Goal: Information Seeking & Learning: Check status

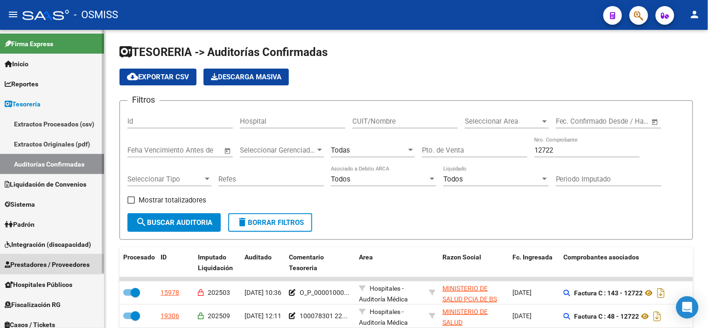
click at [61, 264] on span "Prestadores / Proveedores" at bounding box center [47, 265] width 85 height 10
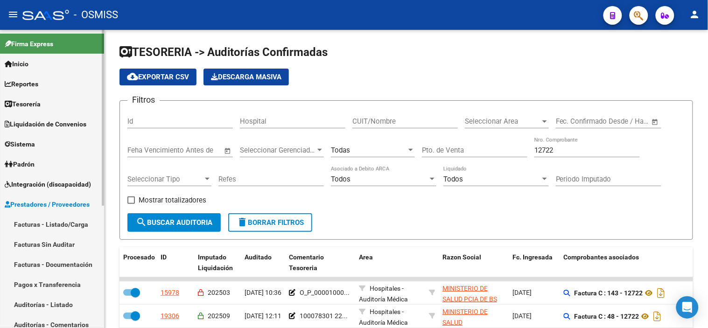
click at [54, 221] on link "Facturas - Listado/Carga" at bounding box center [52, 224] width 104 height 20
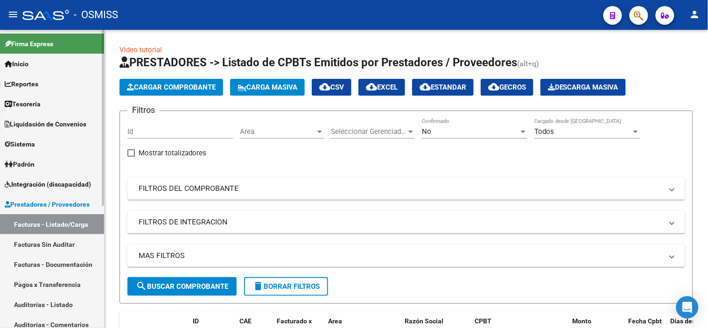
click at [59, 106] on link "Tesorería" at bounding box center [52, 104] width 104 height 20
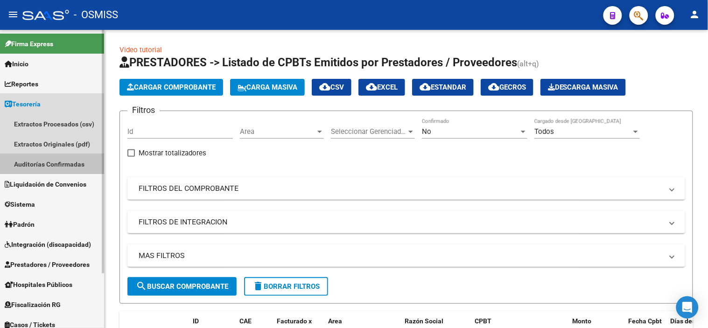
click at [73, 167] on link "Auditorías Confirmadas" at bounding box center [52, 164] width 104 height 20
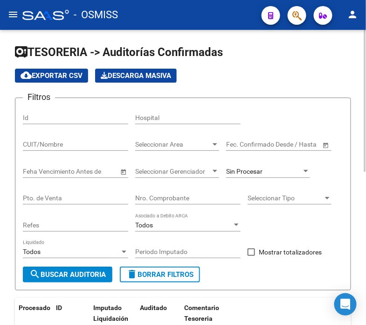
click at [280, 108] on div "Filtros Id Hospital CUIT/Nombre Seleccionar Area Seleccionar Area Fecha inicio …" at bounding box center [183, 185] width 321 height 161
click at [171, 207] on div "Nro. Comprobante" at bounding box center [187, 199] width 105 height 27
click at [167, 202] on input "Nro. Comprobante" at bounding box center [187, 198] width 105 height 8
click at [278, 169] on div "Sin Procesar" at bounding box center [264, 172] width 76 height 8
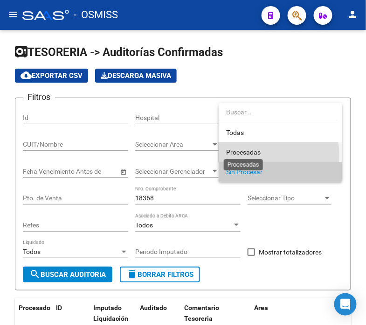
click at [249, 155] on span "Procesadas" at bounding box center [243, 151] width 35 height 7
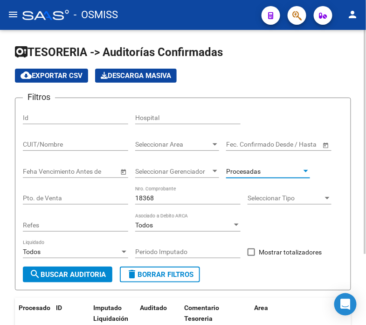
click at [57, 271] on span "search Buscar Auditoria" at bounding box center [67, 274] width 77 height 8
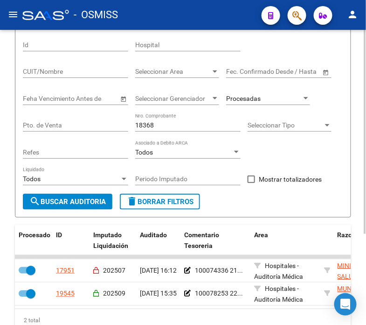
click at [169, 128] on input "18368" at bounding box center [187, 125] width 105 height 8
click at [162, 127] on input "18368" at bounding box center [187, 125] width 105 height 8
type input "1"
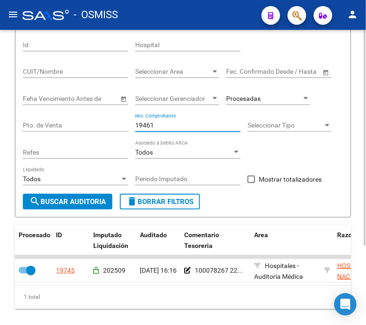
drag, startPoint x: 162, startPoint y: 126, endPoint x: 20, endPoint y: 120, distance: 143.0
click at [20, 120] on form "Filtros Id Hospital CUIT/Nombre Seleccionar Area Seleccionar Area Fecha inicio …" at bounding box center [183, 121] width 337 height 193
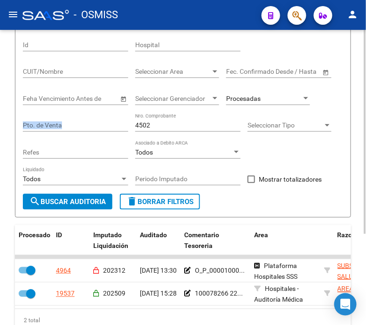
drag, startPoint x: 158, startPoint y: 131, endPoint x: 119, endPoint y: 128, distance: 38.8
click at [119, 128] on div "Filtros Id Hospital CUIT/Nombre Seleccionar Area Seleccionar Area Fecha inicio …" at bounding box center [183, 113] width 321 height 161
click at [143, 126] on input "4502" at bounding box center [187, 125] width 105 height 8
drag, startPoint x: 154, startPoint y: 126, endPoint x: 127, endPoint y: 126, distance: 27.5
click at [127, 126] on div "Filtros Id Hospital CUIT/Nombre Seleccionar Area Seleccionar Area Fecha inicio …" at bounding box center [183, 113] width 321 height 161
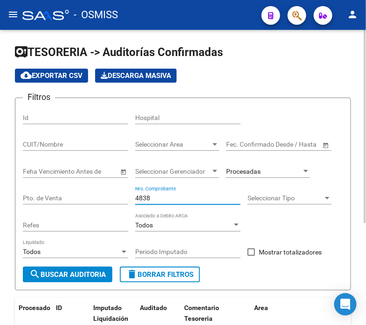
type input "4838"
click at [304, 104] on form "Filtros Id Hospital CUIT/Nombre Seleccionar Area Seleccionar Area Fecha inicio …" at bounding box center [183, 194] width 337 height 193
click at [41, 140] on div "CUIT/Nombre" at bounding box center [75, 141] width 105 height 19
type input "30999005825"
drag, startPoint x: 178, startPoint y: 198, endPoint x: 67, endPoint y: 183, distance: 111.6
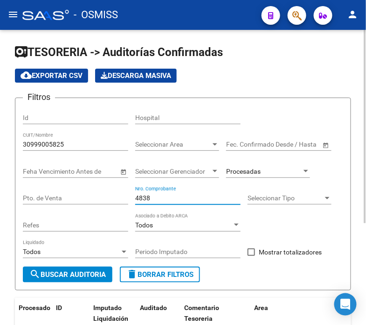
click at [67, 183] on div "Filtros Id Hospital 30999005825 CUIT/Nombre Seleccionar Area Seleccionar Area F…" at bounding box center [183, 185] width 321 height 161
click at [65, 274] on span "search Buscar Auditoria" at bounding box center [67, 274] width 77 height 8
click at [198, 246] on div "Periodo Imputado" at bounding box center [187, 248] width 105 height 19
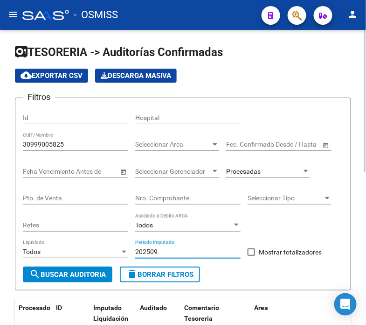
type input "202509"
click at [72, 264] on div "Todos Liquidado" at bounding box center [75, 252] width 105 height 27
click at [70, 274] on span "search Buscar Auditoria" at bounding box center [67, 274] width 77 height 8
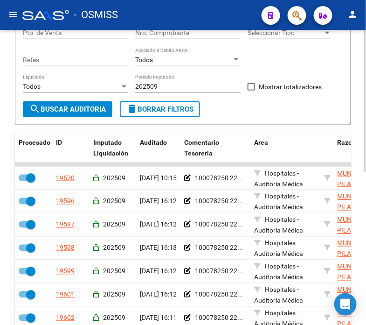
scroll to position [207, 0]
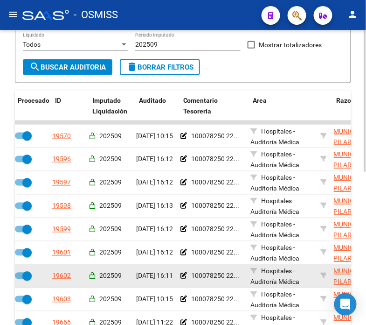
drag, startPoint x: 70, startPoint y: 274, endPoint x: 87, endPoint y: 270, distance: 17.4
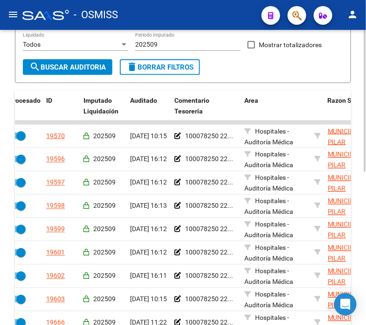
click at [267, 43] on span "Mostrar totalizadores" at bounding box center [290, 44] width 63 height 11
click at [252, 49] on input "Mostrar totalizadores" at bounding box center [251, 49] width 0 height 0
checkbox input "true"
click at [56, 61] on button "search Buscar Auditoria" at bounding box center [68, 67] width 90 height 16
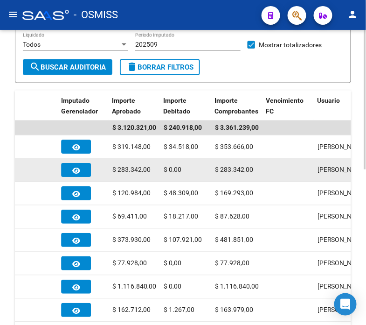
drag, startPoint x: 95, startPoint y: 176, endPoint x: 147, endPoint y: 167, distance: 52.6
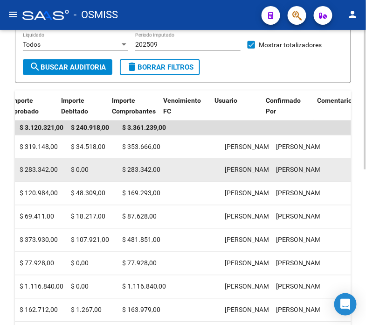
drag, startPoint x: 147, startPoint y: 167, endPoint x: 124, endPoint y: 162, distance: 23.8
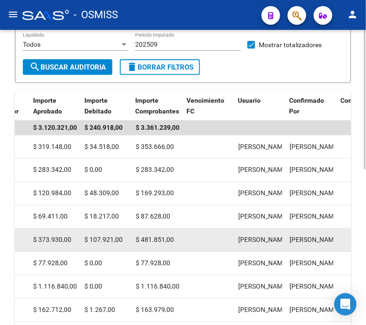
click at [178, 232] on datatable-body-cell "$ 481.851,00" at bounding box center [157, 240] width 51 height 23
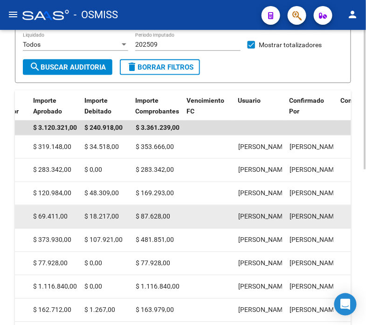
click at [171, 211] on div "$ 87.628,00" at bounding box center [158, 216] width 44 height 11
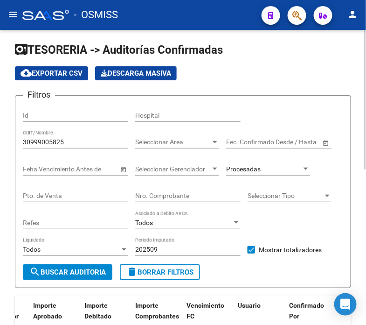
scroll to position [0, 0]
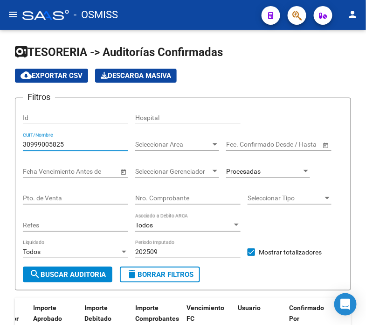
drag, startPoint x: 72, startPoint y: 144, endPoint x: -24, endPoint y: 144, distance: 95.7
click at [0, 144] on html "menu - OSMISS person Firma Express Inicio Calendario SSS Instructivos Contacto …" at bounding box center [183, 162] width 366 height 325
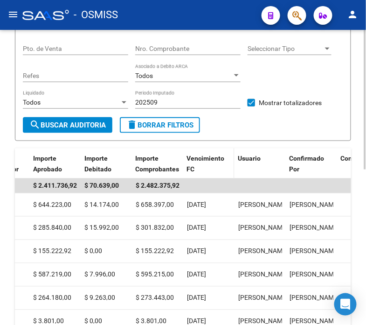
scroll to position [155, 0]
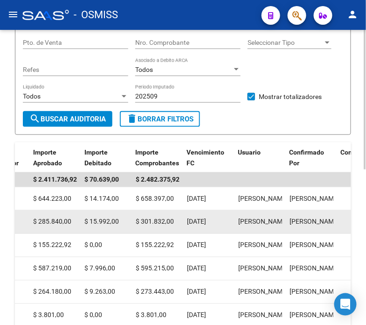
click at [124, 231] on datatable-body-cell "$ 15.992,00" at bounding box center [106, 222] width 51 height 23
click at [152, 211] on datatable-body-cell "$ 301.832,00" at bounding box center [157, 222] width 51 height 23
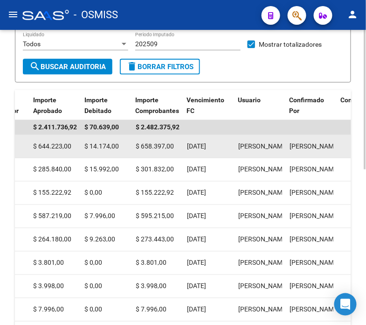
scroll to position [259, 0]
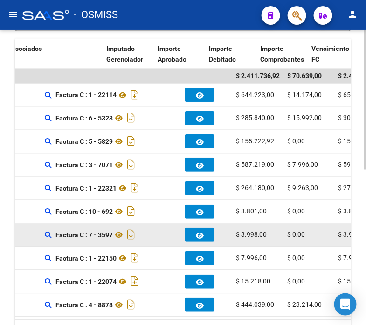
drag, startPoint x: 157, startPoint y: 251, endPoint x: 101, endPoint y: 245, distance: 56.3
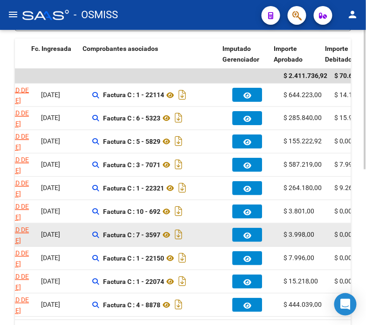
drag, startPoint x: 101, startPoint y: 245, endPoint x: 66, endPoint y: 243, distance: 35.5
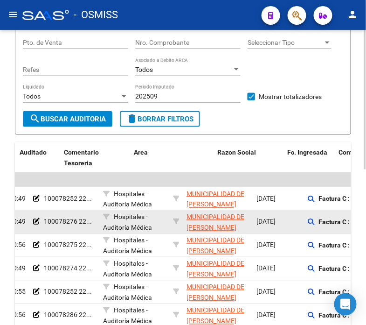
scroll to position [0, 0]
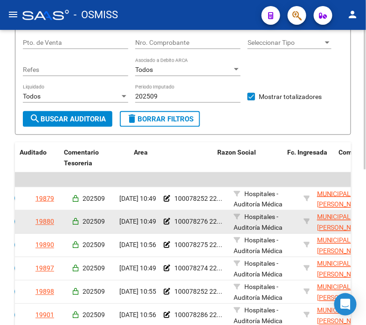
drag, startPoint x: 103, startPoint y: 206, endPoint x: 42, endPoint y: 221, distance: 62.4
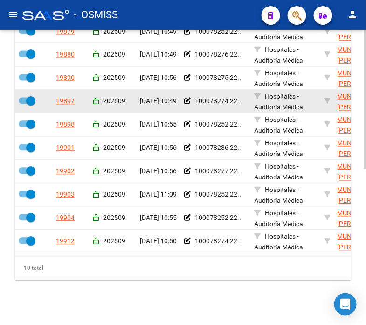
scroll to position [278, 0]
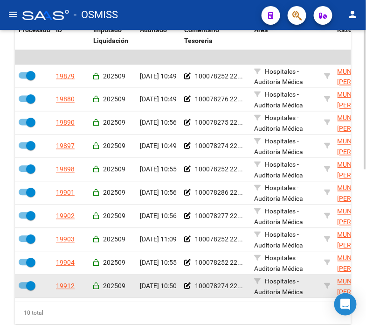
drag, startPoint x: 70, startPoint y: 279, endPoint x: 106, endPoint y: 278, distance: 36.0
drag, startPoint x: 136, startPoint y: 281, endPoint x: 199, endPoint y: 288, distance: 62.9
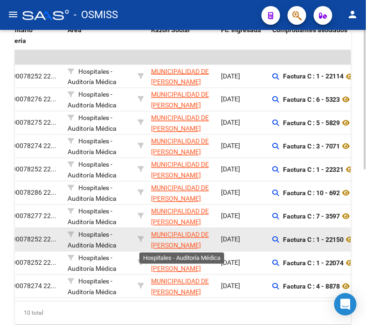
drag, startPoint x: 155, startPoint y: 245, endPoint x: 203, endPoint y: 231, distance: 49.6
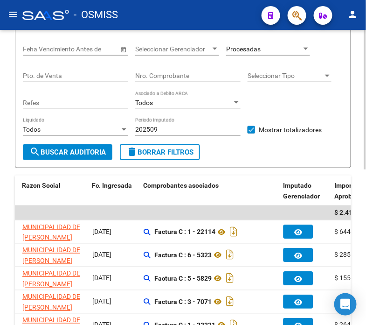
scroll to position [0, 0]
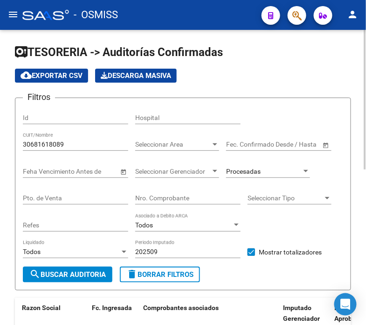
click at [66, 146] on input "30681618089" at bounding box center [75, 144] width 105 height 8
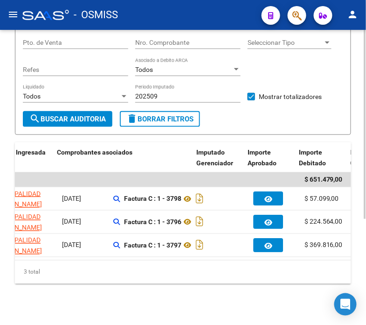
scroll to position [0, 402]
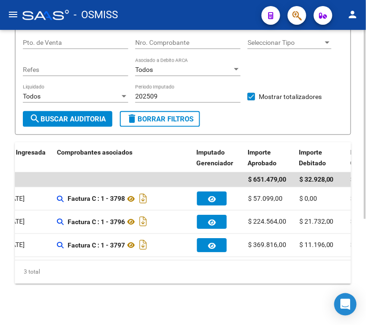
type input "30647611946"
click at [267, 100] on span "Mostrar totalizadores" at bounding box center [290, 96] width 63 height 11
click at [252, 100] on input "Mostrar totalizadores" at bounding box center [251, 100] width 0 height 0
checkbox input "false"
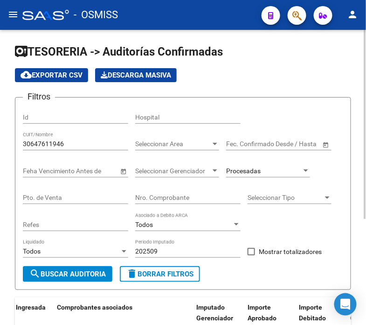
scroll to position [0, 0]
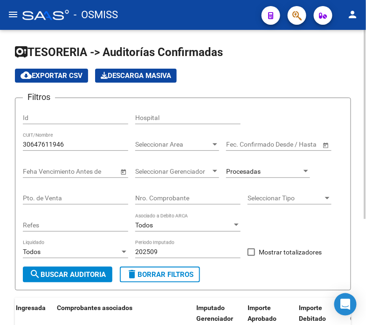
click at [71, 147] on input "30647611946" at bounding box center [75, 144] width 105 height 8
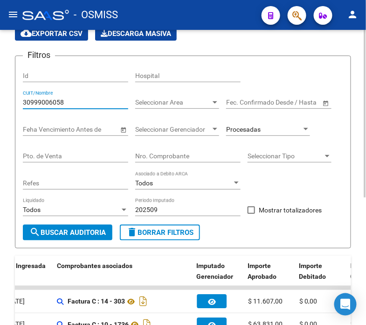
scroll to position [104, 0]
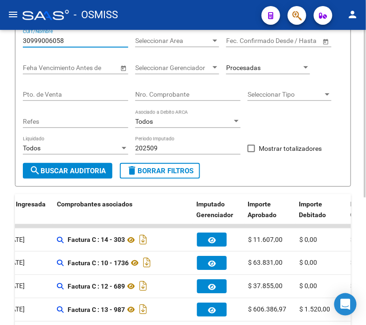
type input "30999006058"
click at [72, 175] on span "search Buscar Auditoria" at bounding box center [67, 171] width 77 height 8
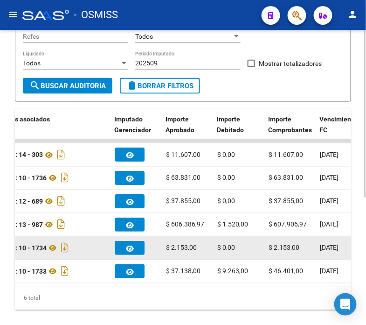
scroll to position [174, 0]
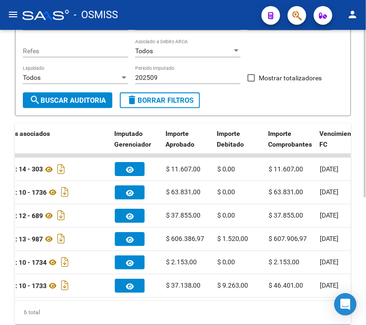
click at [251, 81] on div "Filtros Id Hospital 30999006058 CUIT/Nombre Seleccionar Area Seleccionar Area F…" at bounding box center [183, 11] width 321 height 161
click at [257, 79] on label "Mostrar totalizadores" at bounding box center [285, 77] width 74 height 11
click at [252, 82] on input "Mostrar totalizadores" at bounding box center [251, 82] width 0 height 0
checkbox input "true"
click at [80, 101] on span "search Buscar Auditoria" at bounding box center [67, 100] width 77 height 8
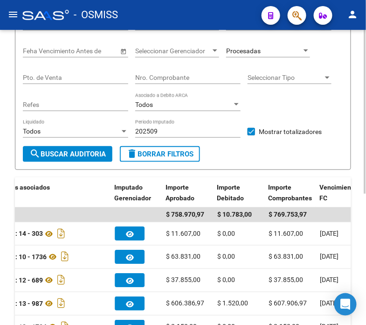
scroll to position [70, 0]
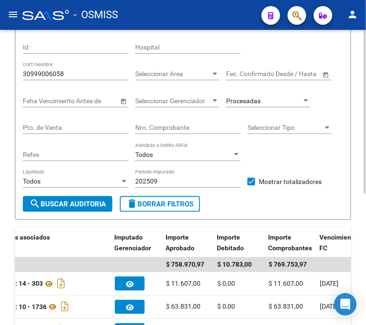
click at [281, 53] on div "Filtros Id Hospital 30999006058 CUIT/Nombre Seleccionar Area Seleccionar Area F…" at bounding box center [183, 115] width 321 height 161
drag, startPoint x: 72, startPoint y: 75, endPoint x: -60, endPoint y: 75, distance: 132.1
click at [0, 75] on html "menu - OSMISS person Firma Express Inicio Calendario SSS Instructivos Contacto …" at bounding box center [183, 162] width 366 height 325
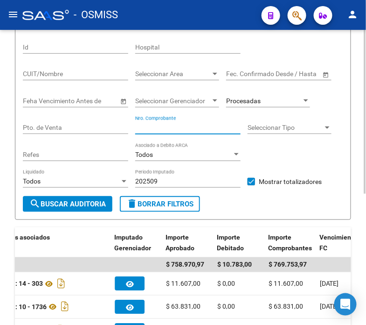
click at [166, 131] on input "Nro. Comprobante" at bounding box center [187, 128] width 105 height 8
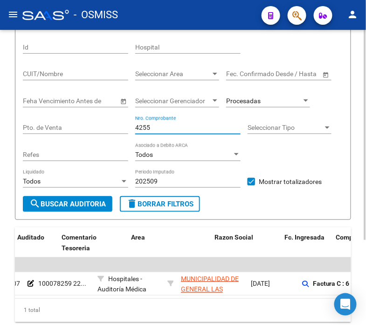
scroll to position [0, 0]
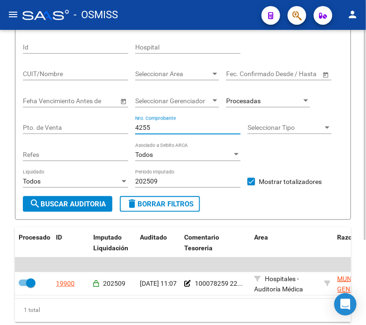
type input "4255"
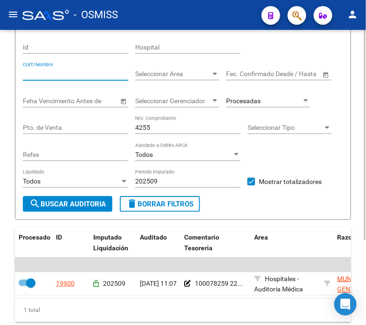
click at [69, 72] on input "CUIT/Nombre" at bounding box center [75, 74] width 105 height 8
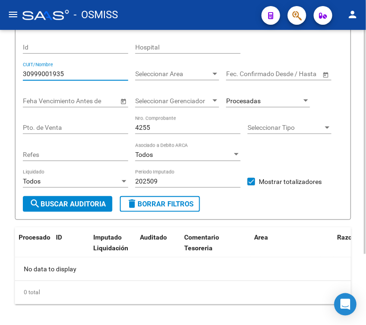
click at [59, 74] on input "30999001935" at bounding box center [75, 74] width 105 height 8
type input "30999001985"
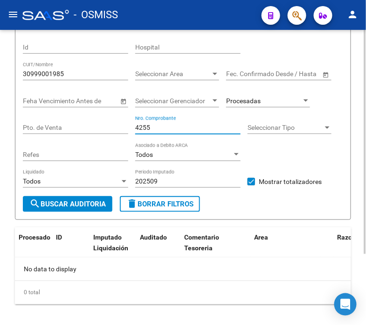
drag, startPoint x: 145, startPoint y: 131, endPoint x: 111, endPoint y: 127, distance: 34.3
click at [111, 127] on div "Filtros Id Hospital 30999001985 CUIT/Nombre Seleccionar Area Seleccionar Area F…" at bounding box center [183, 115] width 321 height 161
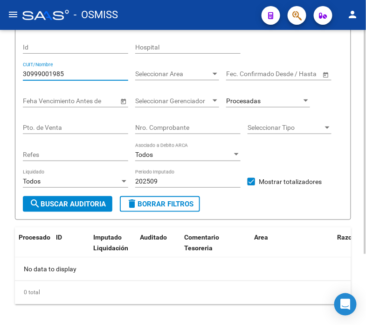
click at [76, 77] on input "30999001985" at bounding box center [75, 74] width 105 height 8
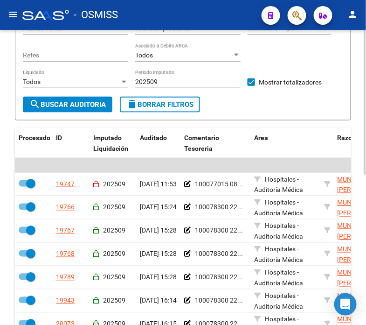
scroll to position [226, 0]
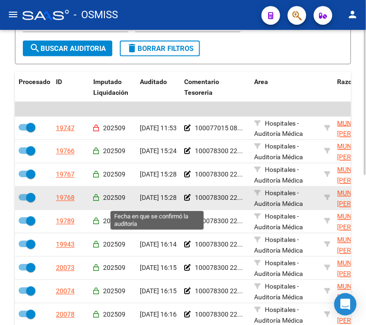
type input "30999001935"
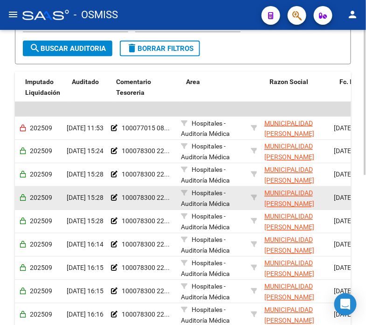
drag, startPoint x: 146, startPoint y: 193, endPoint x: 175, endPoint y: 192, distance: 29.0
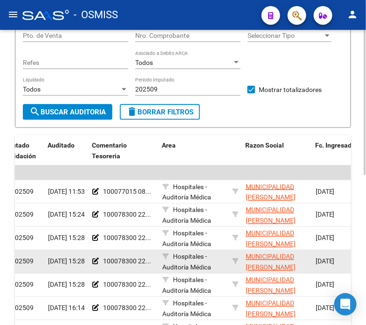
scroll to position [174, 0]
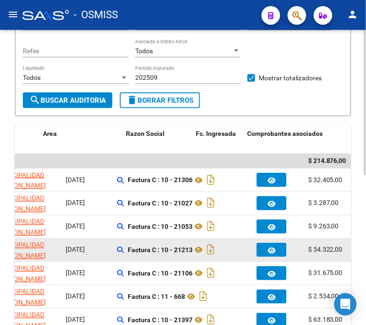
drag, startPoint x: 175, startPoint y: 239, endPoint x: 247, endPoint y: 241, distance: 72.4
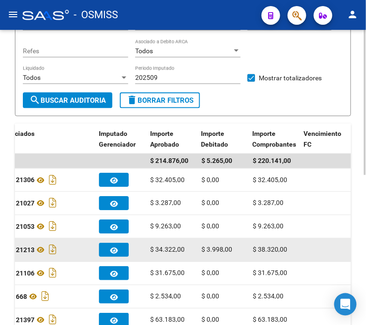
click at [331, 243] on datatable-body-cell at bounding box center [326, 250] width 51 height 23
drag, startPoint x: 318, startPoint y: 246, endPoint x: 211, endPoint y: 242, distance: 107.4
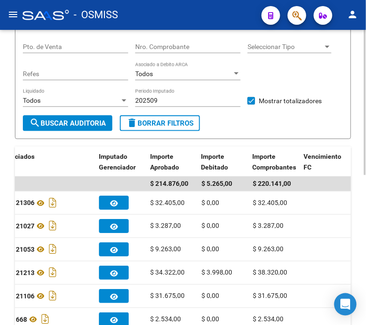
scroll to position [151, 0]
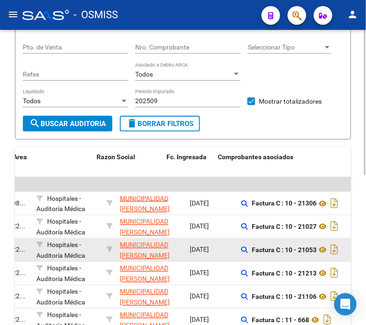
drag, startPoint x: 90, startPoint y: 243, endPoint x: 36, endPoint y: 241, distance: 53.2
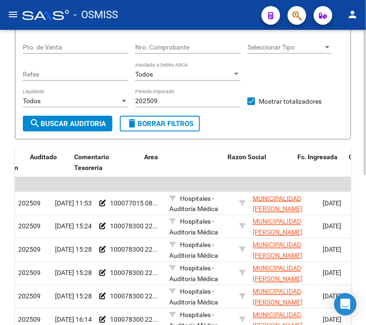
drag, startPoint x: 35, startPoint y: 246, endPoint x: 1, endPoint y: 246, distance: 33.1
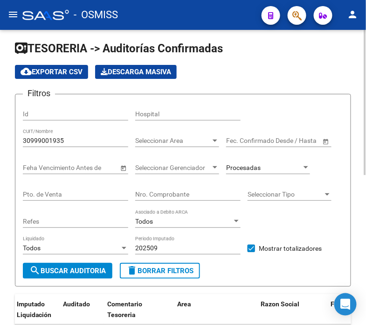
scroll to position [0, 0]
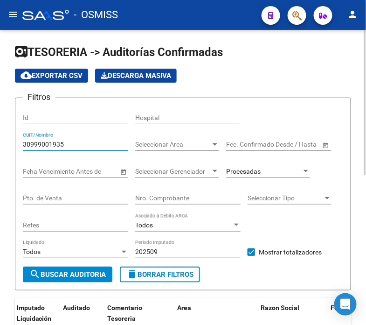
drag, startPoint x: 97, startPoint y: 148, endPoint x: 6, endPoint y: 143, distance: 90.7
click at [12, 143] on div "TESORERIA -> Auditorías Confirmadas cloud_download Exportar CSV Descarga Masiva…" at bounding box center [183, 327] width 366 height 594
click at [187, 198] on input "Nro. Comprobante" at bounding box center [187, 198] width 105 height 8
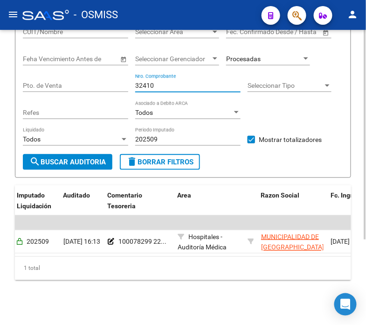
scroll to position [119, 0]
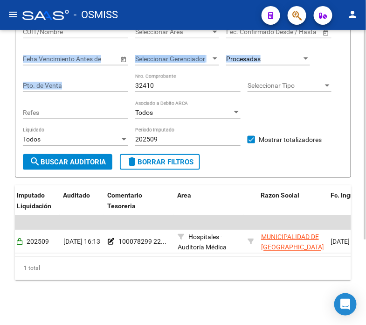
drag, startPoint x: 162, startPoint y: 74, endPoint x: 26, endPoint y: 57, distance: 137.7
click at [48, 48] on div "Filtros Id Hospital CUIT/Nombre Seleccionar Area Seleccionar Area Fecha inicio …" at bounding box center [183, 73] width 321 height 161
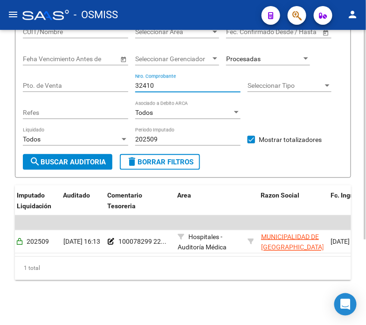
click at [160, 82] on input "32410" at bounding box center [187, 86] width 105 height 8
type input "3768"
click at [140, 288] on div "TESORERIA -> Auditorías Confirmadas cloud_download Exportar CSV Descarga Masiva…" at bounding box center [183, 120] width 366 height 407
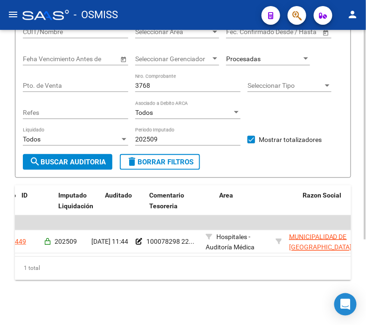
scroll to position [0, 0]
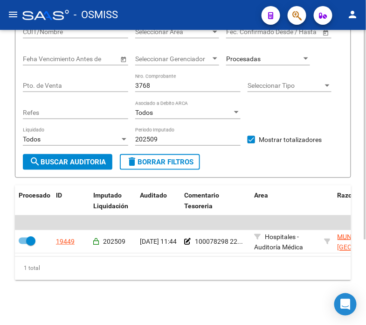
click at [161, 82] on input "3768" at bounding box center [187, 86] width 105 height 8
drag, startPoint x: 161, startPoint y: 78, endPoint x: 116, endPoint y: 69, distance: 45.8
click at [116, 69] on div "Filtros Id Hospital CUIT/Nombre Seleccionar Area Seleccionar Area Fecha inicio …" at bounding box center [183, 73] width 321 height 161
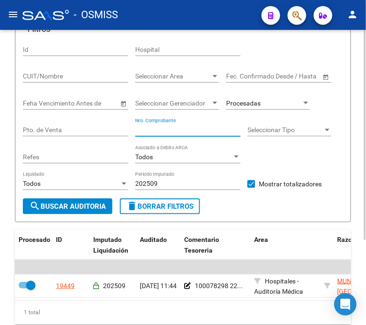
scroll to position [68, 0]
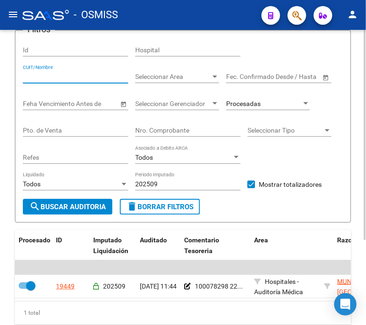
click at [66, 74] on input "CUIT/Nombre" at bounding box center [75, 77] width 105 height 8
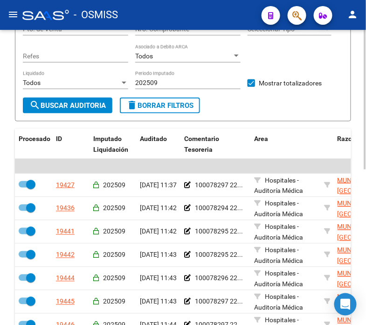
scroll to position [171, 0]
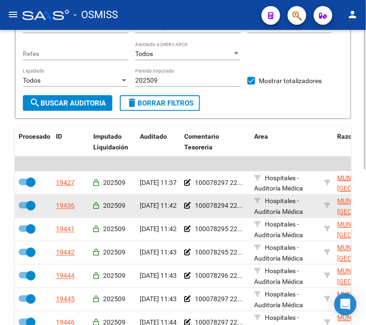
type input "30681615322"
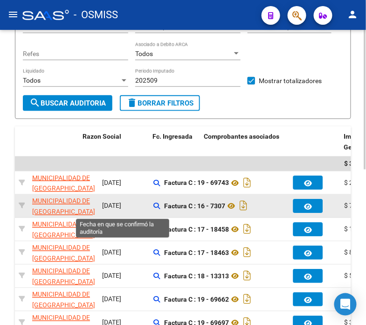
drag, startPoint x: 78, startPoint y: 197, endPoint x: 112, endPoint y: 199, distance: 34.2
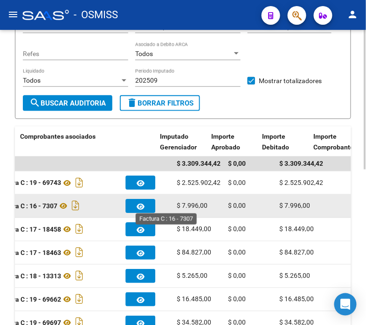
drag, startPoint x: 112, startPoint y: 199, endPoint x: 142, endPoint y: 203, distance: 30.6
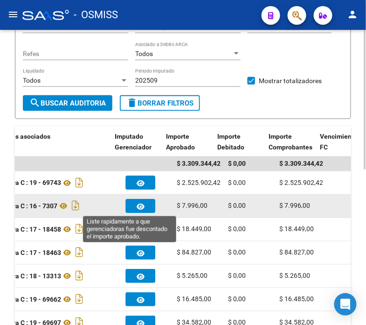
scroll to position [0, 484]
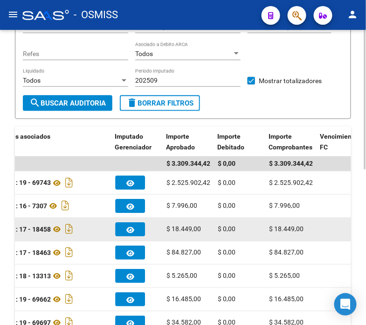
click at [203, 225] on div "$ 18.449,00" at bounding box center [189, 229] width 44 height 11
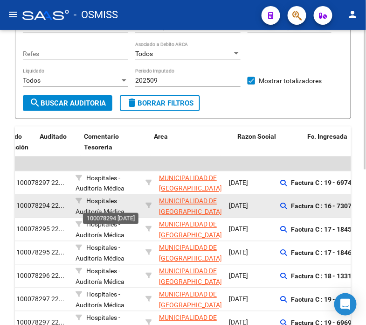
scroll to position [0, 0]
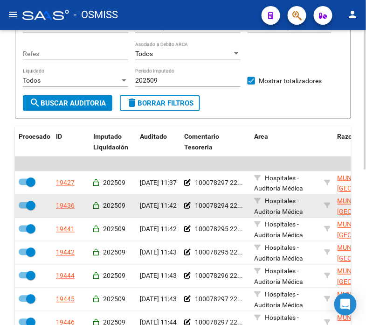
drag, startPoint x: 193, startPoint y: 222, endPoint x: 104, endPoint y: 208, distance: 90.2
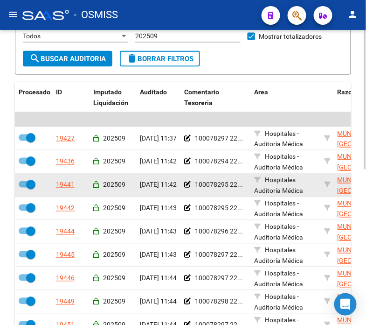
scroll to position [275, 0]
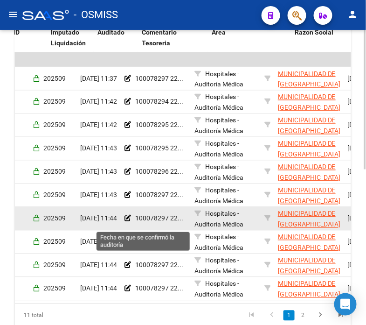
drag, startPoint x: 98, startPoint y: 225, endPoint x: 126, endPoint y: 227, distance: 28.5
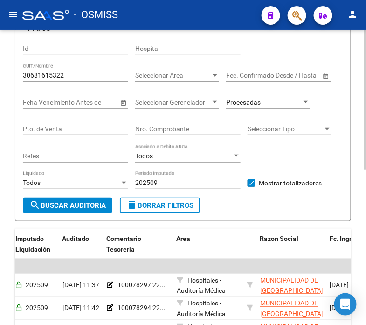
scroll to position [68, 0]
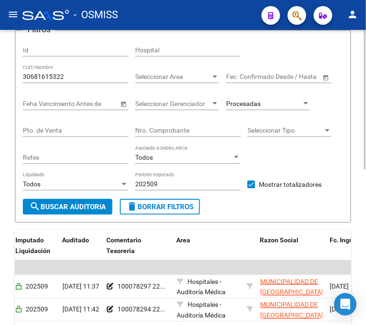
click at [180, 127] on input "Nro. Comprobante" at bounding box center [187, 130] width 105 height 8
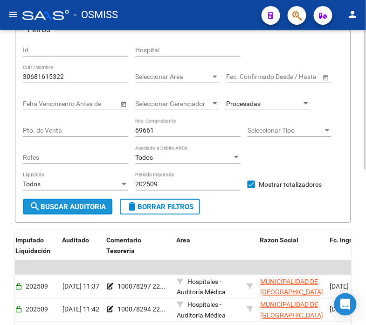
click at [83, 207] on span "search Buscar Auditoria" at bounding box center [67, 207] width 77 height 8
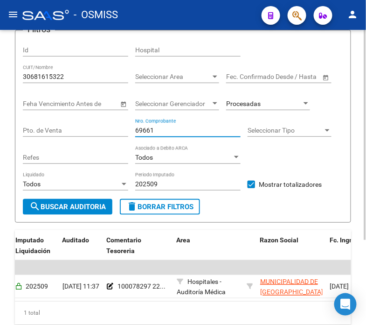
drag, startPoint x: 162, startPoint y: 130, endPoint x: 153, endPoint y: 129, distance: 8.9
click at [153, 129] on input "69661" at bounding box center [187, 130] width 105 height 8
drag, startPoint x: 175, startPoint y: 131, endPoint x: 146, endPoint y: 128, distance: 29.1
click at [146, 128] on input "69662" at bounding box center [187, 130] width 105 height 8
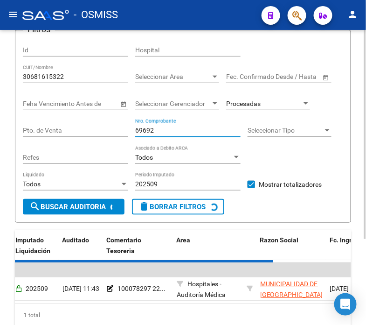
scroll to position [0, 0]
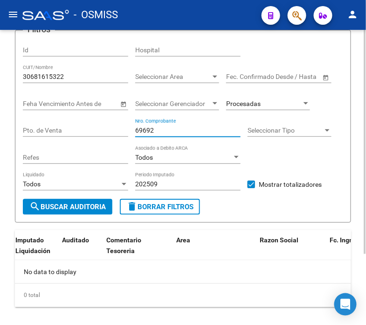
click at [147, 129] on input "69692" at bounding box center [187, 130] width 105 height 8
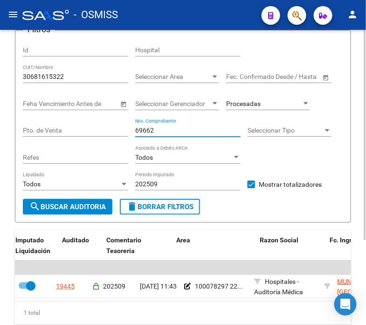
click at [166, 130] on input "69662" at bounding box center [187, 130] width 105 height 8
click at [160, 132] on input "69697" at bounding box center [187, 130] width 105 height 8
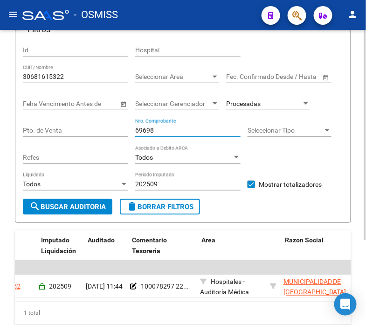
scroll to position [0, 62]
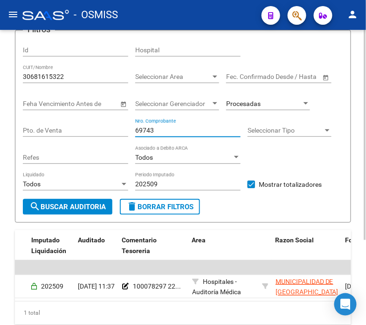
drag, startPoint x: 159, startPoint y: 130, endPoint x: 106, endPoint y: 139, distance: 53.6
click at [106, 139] on div "Filtros Id Hospital 30681615322 CUIT/Nombre Seleccionar Area Seleccionar Area F…" at bounding box center [183, 118] width 321 height 161
type input "13313"
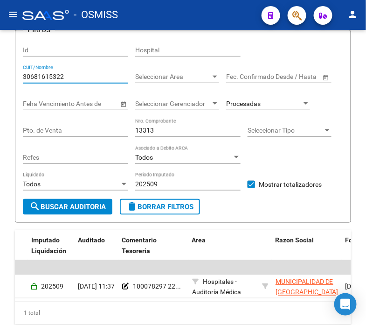
drag, startPoint x: 78, startPoint y: 77, endPoint x: -11, endPoint y: 65, distance: 90.4
click at [0, 65] on html "menu - OSMISS person Firma Express Inicio Calendario SSS Instructivos Contacto …" at bounding box center [183, 162] width 366 height 325
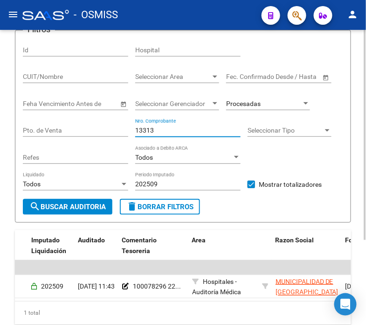
drag, startPoint x: 169, startPoint y: 130, endPoint x: 109, endPoint y: 130, distance: 59.3
click at [109, 130] on div "Filtros Id Hospital CUIT/Nombre Seleccionar Area Seleccionar Area Fecha inicio …" at bounding box center [183, 118] width 321 height 161
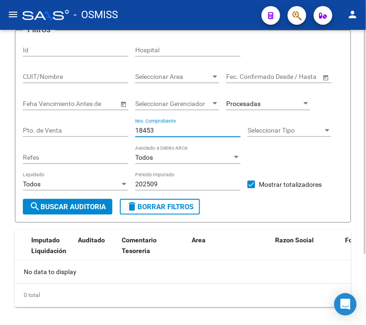
scroll to position [0, 0]
click at [255, 102] on span "Procesadas" at bounding box center [243, 103] width 35 height 7
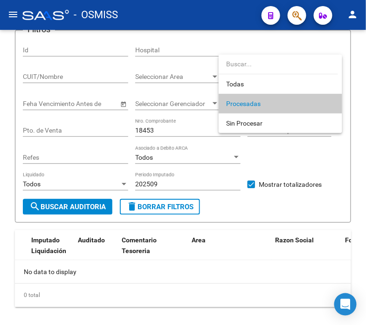
click at [264, 134] on div at bounding box center [183, 162] width 366 height 325
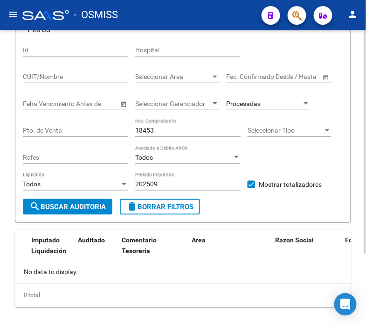
click at [264, 124] on div "Seleccionar Tipo Seleccionar Tipo" at bounding box center [290, 127] width 84 height 19
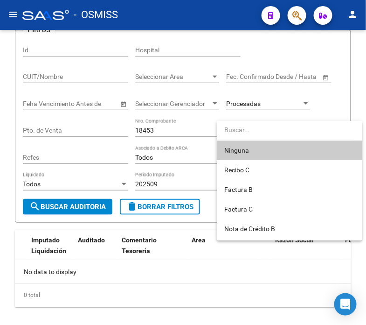
click at [255, 95] on div at bounding box center [183, 162] width 366 height 325
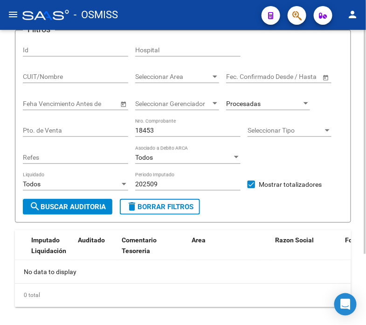
click at [253, 98] on div "Procesadas" at bounding box center [268, 100] width 84 height 19
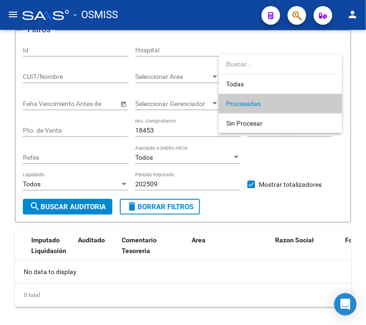
click at [176, 133] on div at bounding box center [183, 162] width 366 height 325
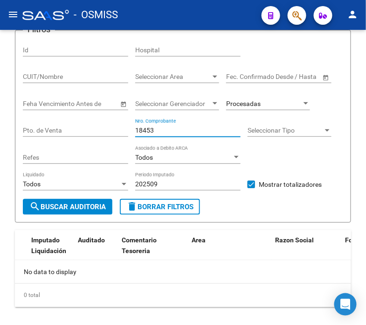
click at [176, 133] on input "18453" at bounding box center [187, 130] width 105 height 8
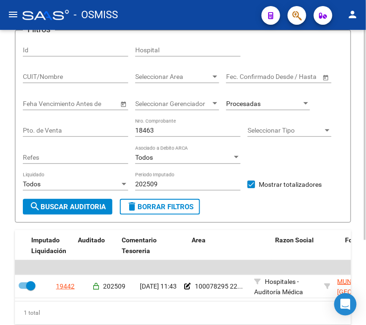
click at [174, 124] on div "18463 Nro. Comprobante" at bounding box center [187, 127] width 105 height 19
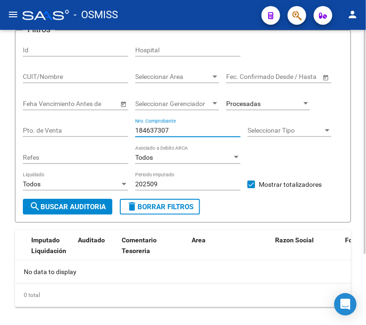
drag, startPoint x: 148, startPoint y: 131, endPoint x: 126, endPoint y: 133, distance: 22.0
click at [126, 133] on div "Filtros Id Hospital CUIT/Nombre Seleccionar Area Seleccionar Area Fecha inicio …" at bounding box center [183, 118] width 321 height 161
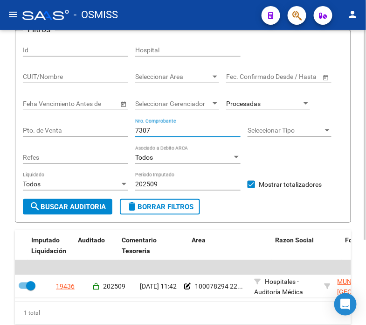
drag, startPoint x: 162, startPoint y: 128, endPoint x: 104, endPoint y: 137, distance: 59.0
click at [104, 137] on div "Filtros Id Hospital CUIT/Nombre Seleccionar Area Seleccionar Area Fecha inicio …" at bounding box center [183, 118] width 321 height 161
type input "2018"
click at [265, 139] on div "Seleccionar Tipo Seleccionar Tipo" at bounding box center [290, 131] width 84 height 27
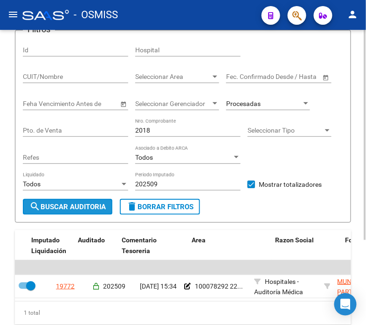
click at [76, 202] on button "search Buscar Auditoria" at bounding box center [68, 207] width 90 height 16
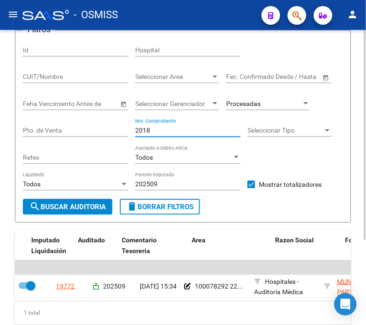
drag, startPoint x: 158, startPoint y: 133, endPoint x: 113, endPoint y: 131, distance: 44.4
click at [113, 131] on div "Filtros Id Hospital CUIT/Nombre Seleccionar Area Seleccionar Area Fecha inicio …" at bounding box center [183, 118] width 321 height 161
click at [80, 72] on div "CUIT/Nombre" at bounding box center [75, 73] width 105 height 19
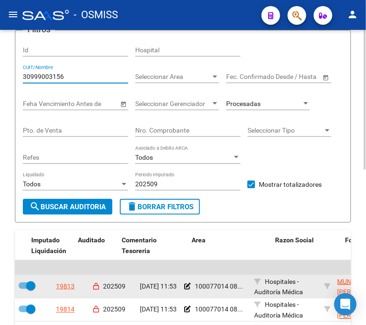
type input "30999003156"
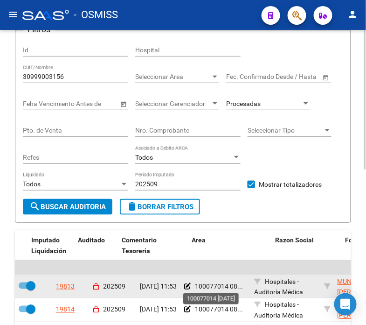
drag, startPoint x: 120, startPoint y: 295, endPoint x: 210, endPoint y: 287, distance: 90.0
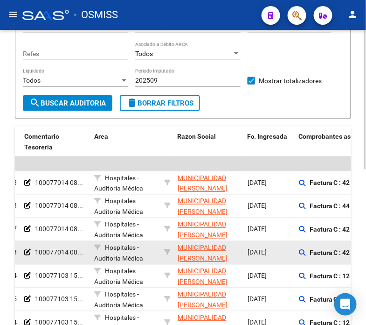
drag, startPoint x: 202, startPoint y: 254, endPoint x: 245, endPoint y: 253, distance: 43.0
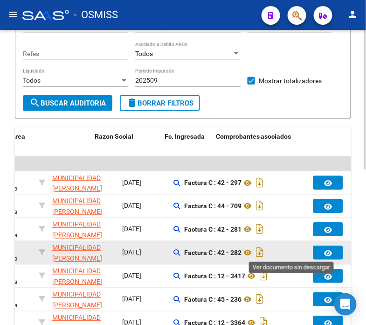
drag, startPoint x: 245, startPoint y: 253, endPoint x: 290, endPoint y: 253, distance: 45.7
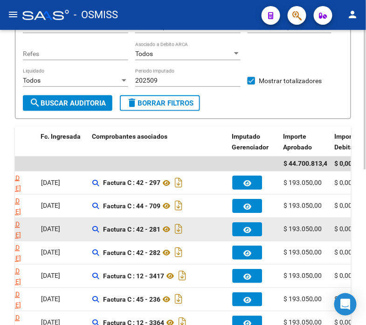
click at [202, 237] on datatable-body-cell "Factura C : 42 - 281" at bounding box center [159, 229] width 140 height 23
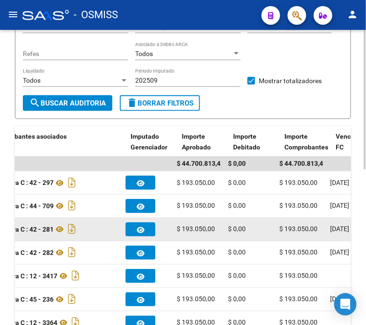
drag, startPoint x: 202, startPoint y: 237, endPoint x: 240, endPoint y: 239, distance: 38.4
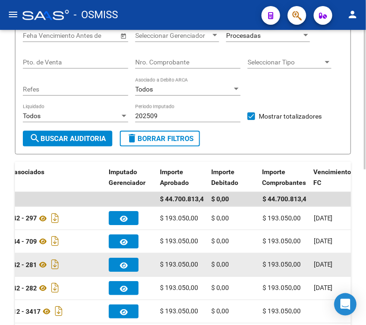
scroll to position [119, 0]
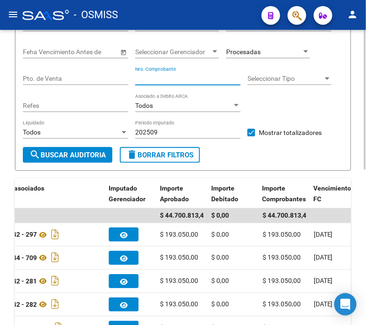
click at [161, 77] on input "Nro. Comprobante" at bounding box center [187, 79] width 105 height 8
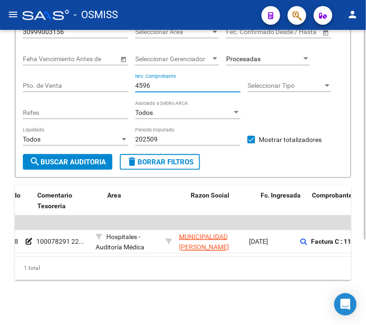
scroll to position [0, 0]
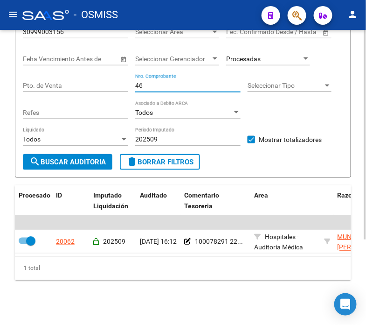
type input "4"
click at [41, 159] on button "search Buscar Auditoria" at bounding box center [68, 162] width 90 height 16
click at [154, 82] on input "3441" at bounding box center [187, 86] width 105 height 8
type input "3"
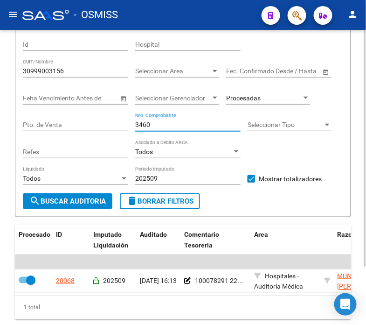
scroll to position [119, 0]
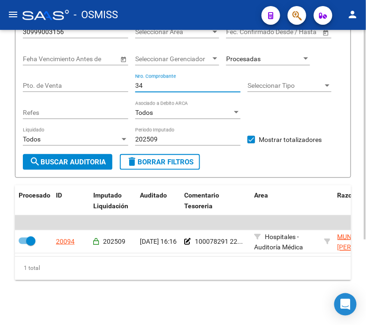
type input "3"
type input "4"
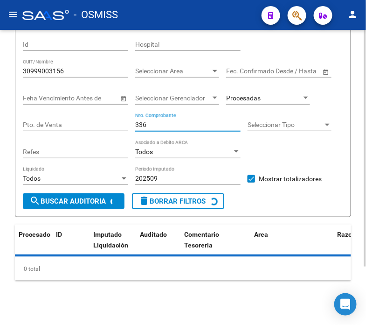
scroll to position [94, 0]
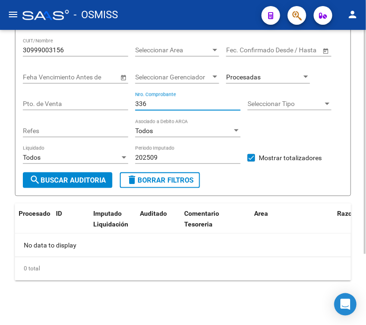
click at [146, 104] on input "336" at bounding box center [187, 104] width 105 height 8
type input "338"
click at [235, 81] on span "Procesadas" at bounding box center [243, 76] width 35 height 7
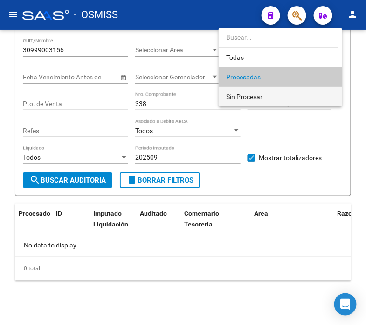
click at [246, 91] on span "Sin Procesar" at bounding box center [280, 97] width 109 height 20
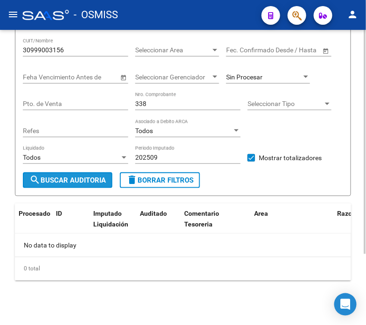
click at [75, 187] on button "search Buscar Auditoria" at bounding box center [68, 180] width 90 height 16
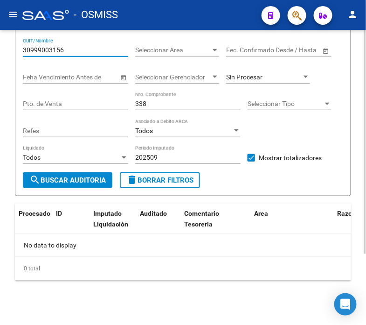
drag, startPoint x: 80, startPoint y: 49, endPoint x: 11, endPoint y: 44, distance: 69.3
click at [11, 44] on div "TESORERIA -> Auditorías Confirmadas cloud_download Exportar CSV Descarga Masiva…" at bounding box center [183, 131] width 366 height 390
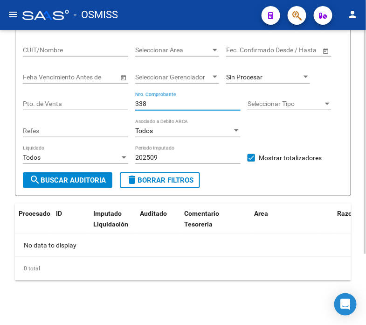
click at [157, 104] on input "338" at bounding box center [187, 104] width 105 height 8
click at [268, 77] on div "Sin Procesar" at bounding box center [264, 77] width 76 height 8
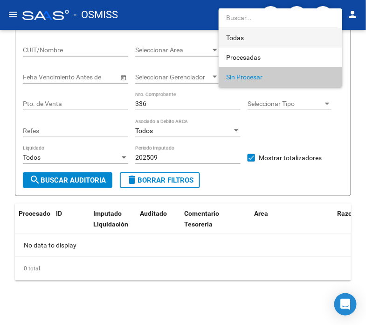
click at [263, 35] on span "Todas" at bounding box center [280, 38] width 109 height 20
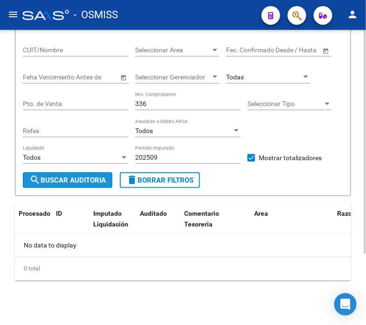
click at [41, 181] on span "search Buscar Auditoria" at bounding box center [67, 180] width 77 height 8
click at [147, 103] on input "336" at bounding box center [187, 104] width 105 height 8
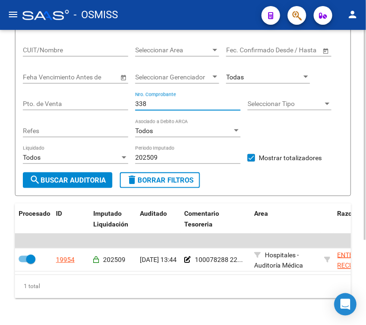
drag, startPoint x: 159, startPoint y: 106, endPoint x: 120, endPoint y: 106, distance: 38.3
click at [120, 106] on div "Filtros Id Hospital CUIT/Nombre Seleccionar Area Seleccionar Area Fecha inicio …" at bounding box center [183, 91] width 321 height 161
drag, startPoint x: 152, startPoint y: 104, endPoint x: 109, endPoint y: 104, distance: 42.5
click at [109, 104] on div "Filtros Id Hospital CUIT/Nombre Seleccionar Area Seleccionar Area Fecha inicio …" at bounding box center [183, 91] width 321 height 161
type input "1203"
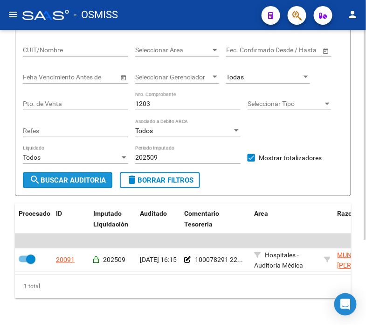
click at [74, 183] on span "search Buscar Auditoria" at bounding box center [67, 180] width 77 height 8
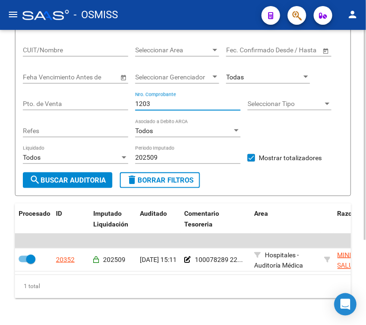
drag, startPoint x: 166, startPoint y: 104, endPoint x: 94, endPoint y: 103, distance: 71.4
click at [94, 103] on div "Filtros Id Hospital CUIT/Nombre Seleccionar Area Seleccionar Area Fecha inicio …" at bounding box center [183, 91] width 321 height 161
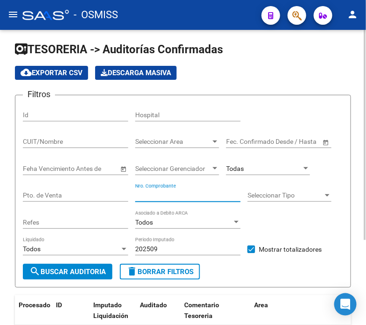
scroll to position [0, 0]
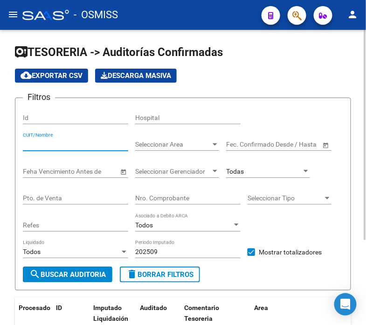
click at [83, 141] on input "CUIT/Nombre" at bounding box center [75, 144] width 105 height 8
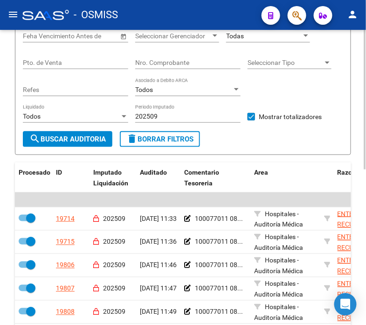
scroll to position [207, 0]
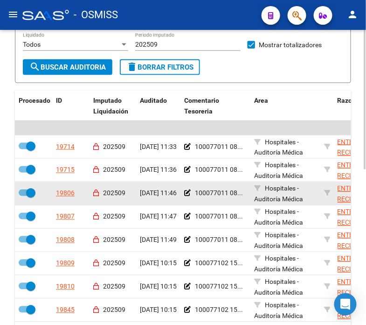
type input "30718615700"
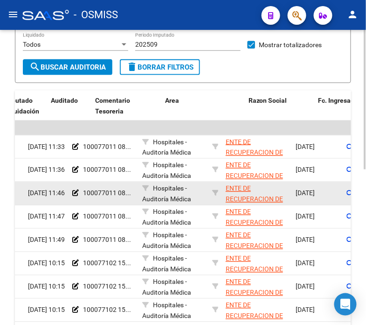
drag, startPoint x: 87, startPoint y: 198, endPoint x: 119, endPoint y: 204, distance: 32.7
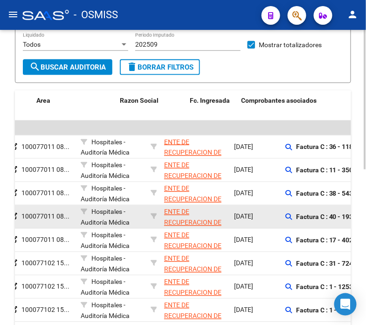
scroll to position [0, 386]
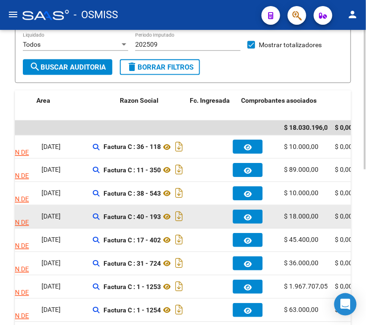
drag, startPoint x: 119, startPoint y: 204, endPoint x: 171, endPoint y: 211, distance: 52.7
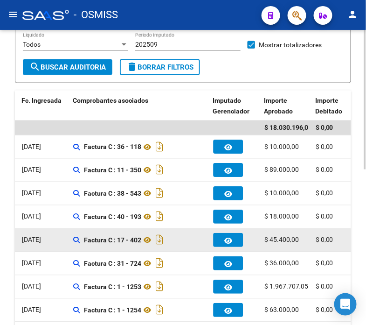
click at [181, 235] on div "Factura C : 17 - 402" at bounding box center [139, 239] width 133 height 15
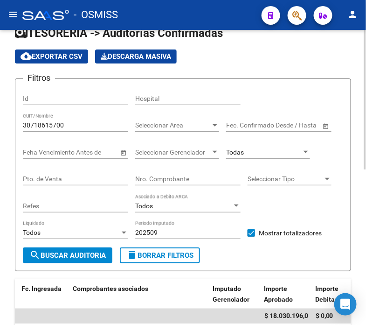
scroll to position [0, 0]
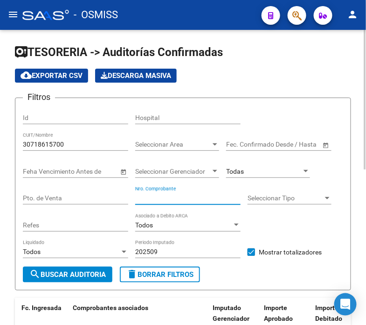
click at [143, 197] on input "Nro. Comprobante" at bounding box center [187, 198] width 105 height 8
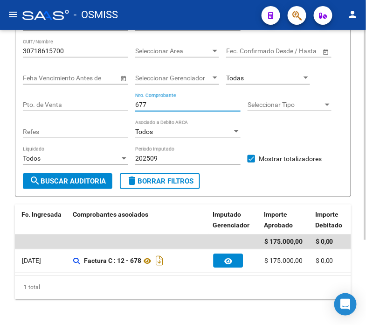
scroll to position [119, 0]
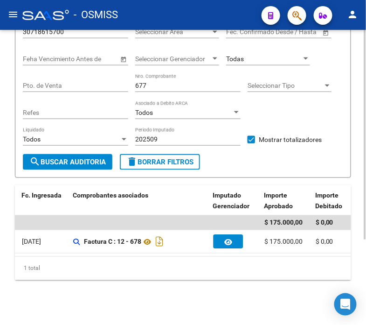
click at [147, 246] on datatable-body "$ 175.000,00 $ 0,00 $ 175.000,00 20000 202509 [DATE] 12:39 100078288 22... Hosp…" at bounding box center [183, 235] width 337 height 41
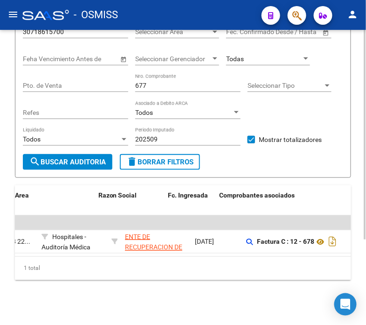
scroll to position [0, 247]
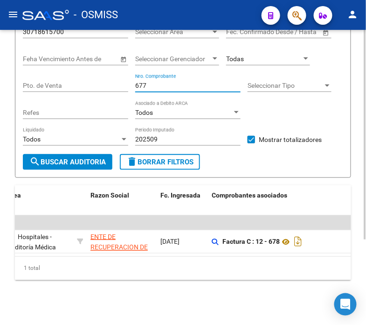
click at [147, 82] on input "677" at bounding box center [187, 86] width 105 height 8
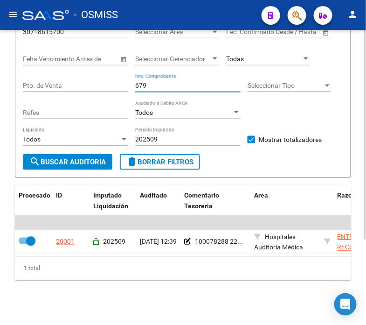
drag, startPoint x: 154, startPoint y: 79, endPoint x: 112, endPoint y: 87, distance: 42.2
click at [112, 87] on div "Filtros Id Hospital 30718615700 CUIT/Nombre Seleccionar Area Seleccionar Area F…" at bounding box center [183, 73] width 321 height 161
type input "9"
drag, startPoint x: 152, startPoint y: 77, endPoint x: 133, endPoint y: 78, distance: 18.7
click at [133, 78] on div "Filtros Id Hospital 30718615700 CUIT/Nombre Seleccionar Area Seleccionar Area F…" at bounding box center [183, 73] width 321 height 161
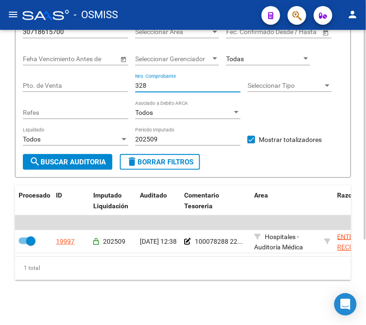
drag, startPoint x: 161, startPoint y: 78, endPoint x: 132, endPoint y: 77, distance: 29.9
click at [132, 77] on div "Filtros Id Hospital 30718615700 CUIT/Nombre Seleccionar Area Seleccionar Area F…" at bounding box center [183, 73] width 321 height 161
click at [142, 82] on input "444" at bounding box center [187, 86] width 105 height 8
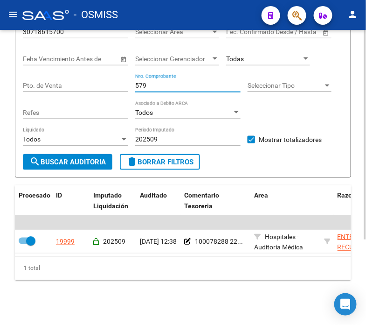
click at [150, 82] on input "579" at bounding box center [187, 86] width 105 height 8
click at [150, 82] on input "601" at bounding box center [187, 86] width 105 height 8
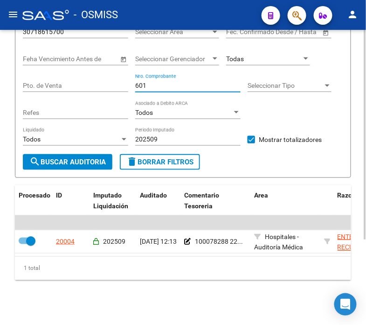
click at [150, 82] on input "601" at bounding box center [187, 86] width 105 height 8
drag, startPoint x: 159, startPoint y: 79, endPoint x: 133, endPoint y: 75, distance: 26.0
click at [133, 75] on div "Filtros Id Hospital 30718615700 CUIT/Nombre Seleccionar Area Seleccionar Area F…" at bounding box center [183, 73] width 321 height 161
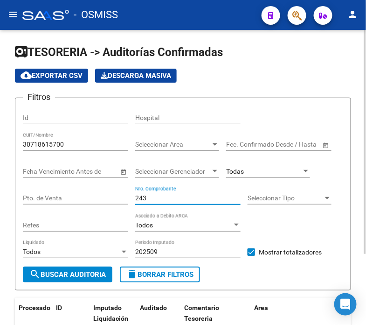
type input "243"
click at [71, 145] on input "30718615700" at bounding box center [75, 144] width 105 height 8
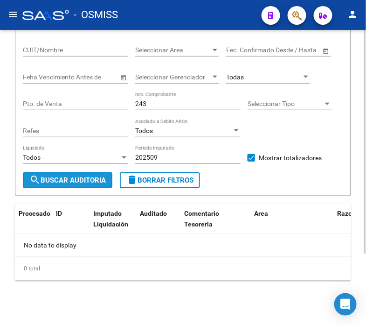
click at [63, 187] on button "search Buscar Auditoria" at bounding box center [68, 180] width 90 height 16
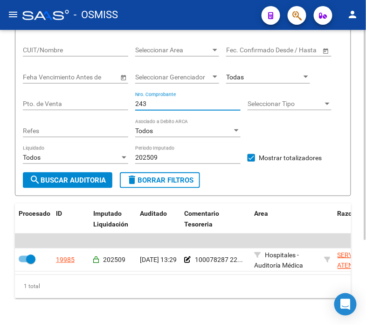
drag, startPoint x: 151, startPoint y: 105, endPoint x: 117, endPoint y: 99, distance: 35.0
click at [117, 99] on div "Filtros Id Hospital CUIT/Nombre Seleccionar Area Seleccionar Area Fecha inicio …" at bounding box center [183, 91] width 321 height 161
click at [159, 105] on input "692" at bounding box center [187, 104] width 105 height 8
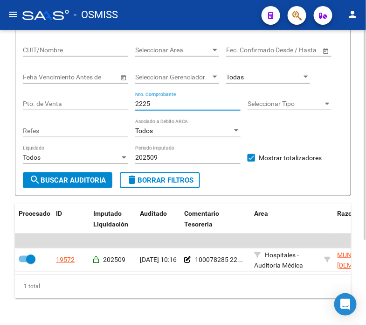
drag, startPoint x: 166, startPoint y: 105, endPoint x: 105, endPoint y: 105, distance: 61.2
click at [105, 105] on div "Filtros Id Hospital CUIT/Nombre Seleccionar Area Seleccionar Area Fecha inicio …" at bounding box center [183, 91] width 321 height 161
drag, startPoint x: 161, startPoint y: 103, endPoint x: 90, endPoint y: 106, distance: 71.5
click at [90, 106] on div "Filtros Id Hospital CUIT/Nombre Seleccionar Area Seleccionar Area Fecha inicio …" at bounding box center [183, 91] width 321 height 161
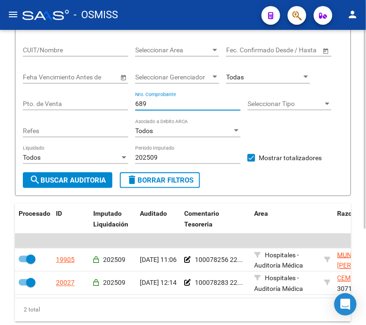
click at [150, 101] on input "689" at bounding box center [187, 104] width 105 height 8
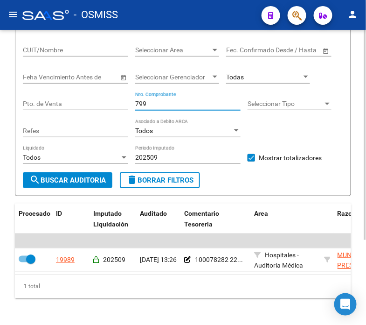
click at [177, 106] on input "799" at bounding box center [187, 104] width 105 height 8
click at [177, 106] on input "4277" at bounding box center [187, 104] width 105 height 8
click at [161, 106] on input "4277" at bounding box center [187, 104] width 105 height 8
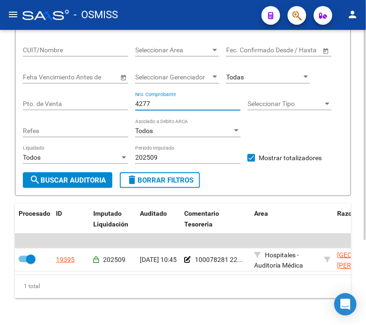
click at [161, 106] on input "4277" at bounding box center [187, 104] width 105 height 8
click at [166, 102] on input "504" at bounding box center [187, 104] width 105 height 8
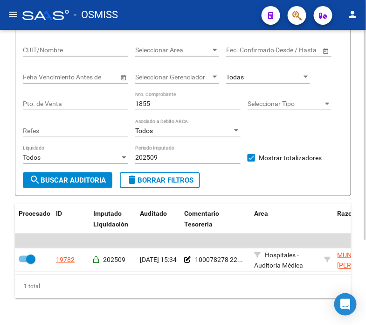
click at [166, 103] on input "1855" at bounding box center [187, 104] width 105 height 8
click at [180, 106] on input "3597" at bounding box center [187, 104] width 105 height 8
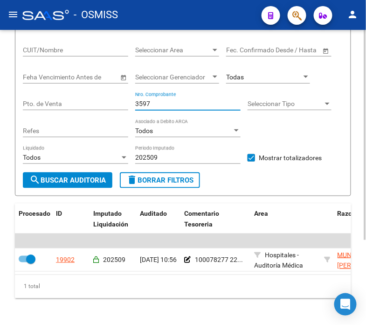
click at [180, 106] on input "3597" at bounding box center [187, 104] width 105 height 8
click at [157, 105] on input "5323" at bounding box center [187, 104] width 105 height 8
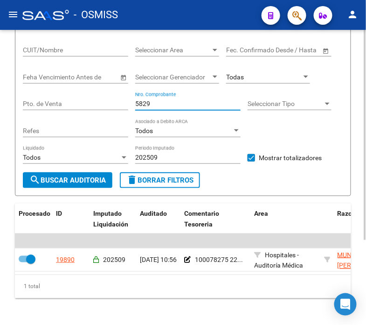
click at [154, 107] on input "5829" at bounding box center [187, 104] width 105 height 8
click at [156, 106] on input "5829" at bounding box center [187, 104] width 105 height 8
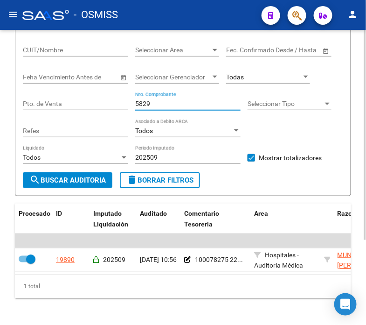
click at [156, 106] on input "5829" at bounding box center [187, 104] width 105 height 8
click at [156, 106] on input "582988" at bounding box center [187, 104] width 105 height 8
type input "8878"
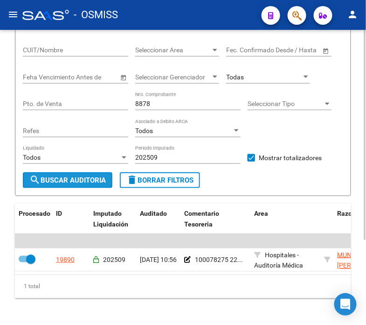
click at [90, 183] on span "search Buscar Auditoria" at bounding box center [67, 180] width 77 height 8
click at [180, 107] on input "8878" at bounding box center [187, 104] width 105 height 8
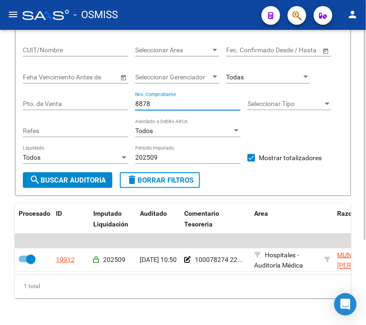
click at [180, 107] on input "8878" at bounding box center [187, 104] width 105 height 8
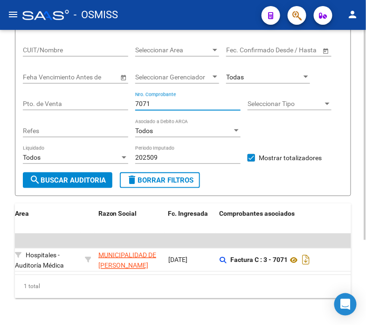
scroll to position [0, 0]
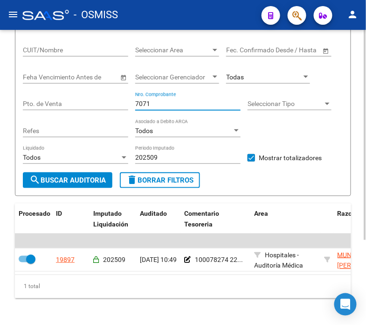
click at [176, 105] on input "7071" at bounding box center [187, 104] width 105 height 8
click at [161, 105] on input "5438" at bounding box center [187, 104] width 105 height 8
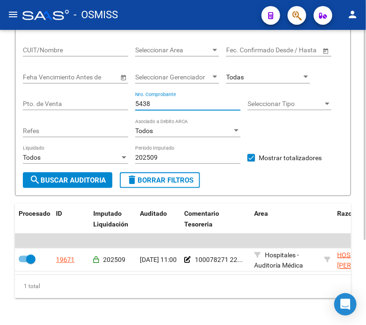
click at [161, 105] on input "5438" at bounding box center [187, 104] width 105 height 8
click at [153, 105] on input "948" at bounding box center [187, 104] width 105 height 8
click at [151, 104] on input "948" at bounding box center [187, 104] width 105 height 8
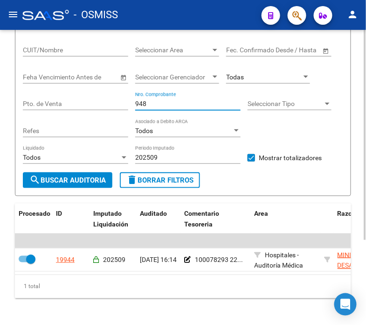
click at [151, 104] on input "948" at bounding box center [187, 104] width 105 height 8
click at [151, 104] on input "94881915" at bounding box center [187, 104] width 105 height 8
drag, startPoint x: 159, startPoint y: 105, endPoint x: 138, endPoint y: 105, distance: 21.5
click at [138, 105] on input "81915" at bounding box center [187, 104] width 105 height 8
click at [159, 104] on input "82147" at bounding box center [187, 104] width 105 height 8
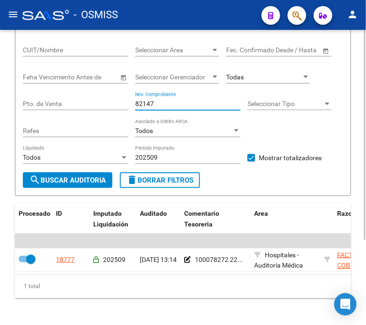
click at [159, 104] on input "82147" at bounding box center [187, 104] width 105 height 8
drag, startPoint x: 159, startPoint y: 104, endPoint x: 142, endPoint y: 104, distance: 16.8
click at [142, 104] on input "82228" at bounding box center [187, 104] width 105 height 8
click at [166, 103] on input "82321" at bounding box center [187, 104] width 105 height 8
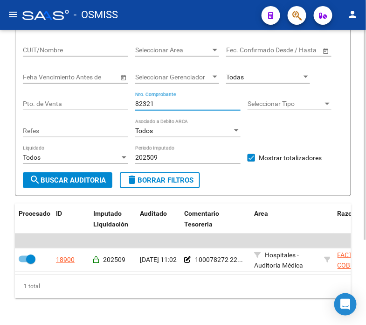
click at [166, 103] on input "82321" at bounding box center [187, 104] width 105 height 8
type input "9"
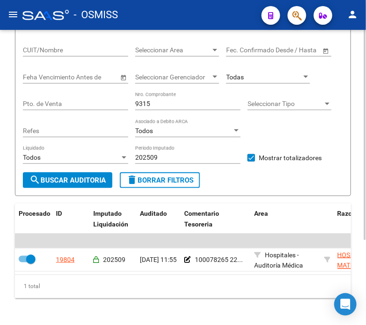
click at [166, 106] on input "9315" at bounding box center [187, 104] width 105 height 8
click at [175, 106] on input "4838" at bounding box center [187, 104] width 105 height 8
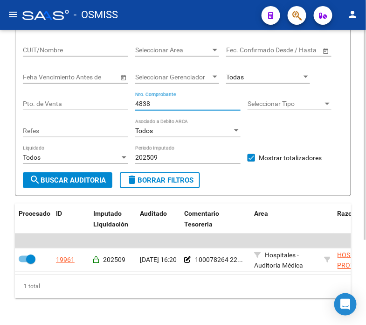
click at [175, 106] on input "4838" at bounding box center [187, 104] width 105 height 8
click at [178, 103] on input "19898" at bounding box center [187, 104] width 105 height 8
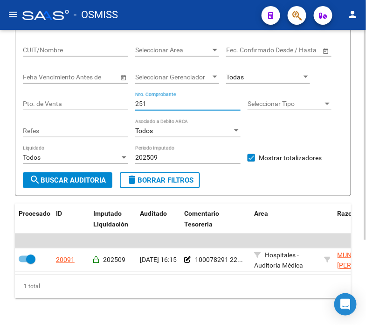
click at [159, 103] on input "251" at bounding box center [187, 104] width 105 height 8
click at [159, 103] on input "338" at bounding box center [187, 104] width 105 height 8
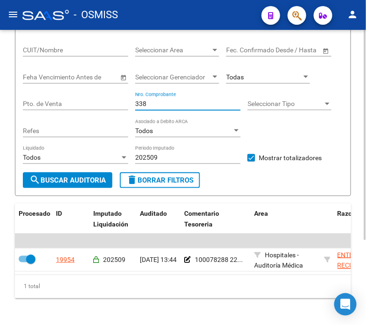
click at [159, 103] on input "338" at bounding box center [187, 104] width 105 height 8
type input "3"
type input "4510"
